Goal: Task Accomplishment & Management: Manage account settings

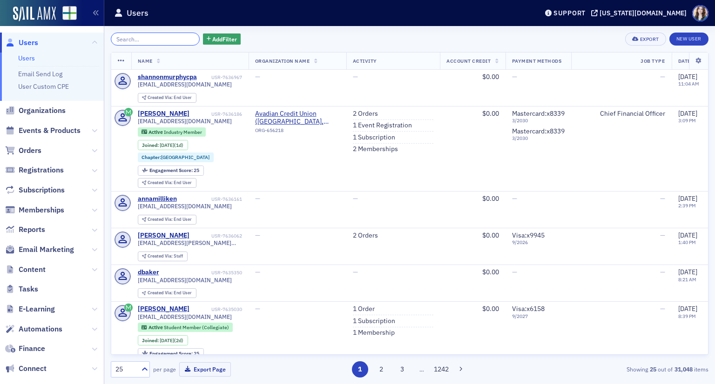
click at [167, 42] on input "search" at bounding box center [155, 39] width 89 height 13
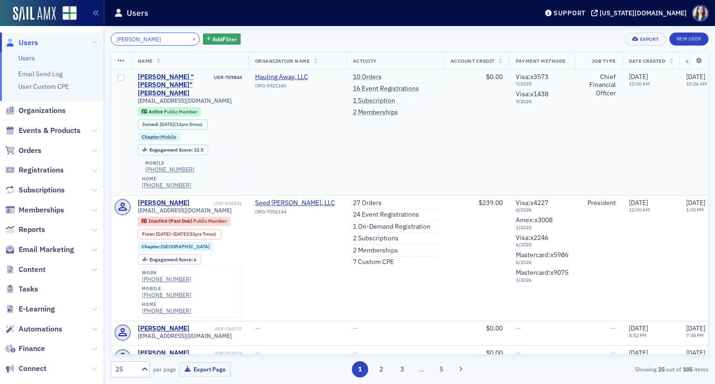
type input "brett henry"
click at [177, 74] on div "Thomas "Brett" Henry" at bounding box center [175, 85] width 74 height 25
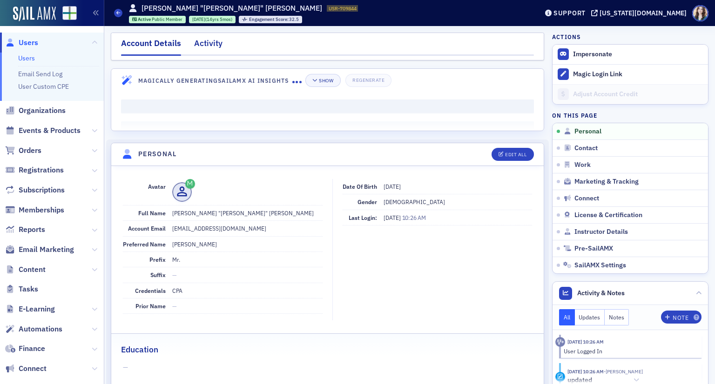
click at [218, 47] on div "Activity" at bounding box center [208, 45] width 28 height 17
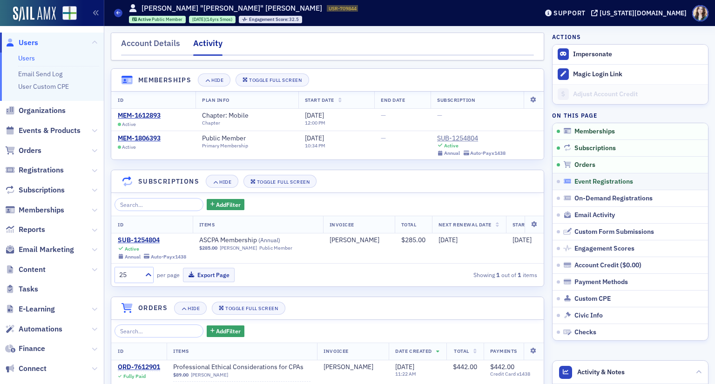
click at [584, 182] on span "Event Registrations" at bounding box center [603, 182] width 59 height 8
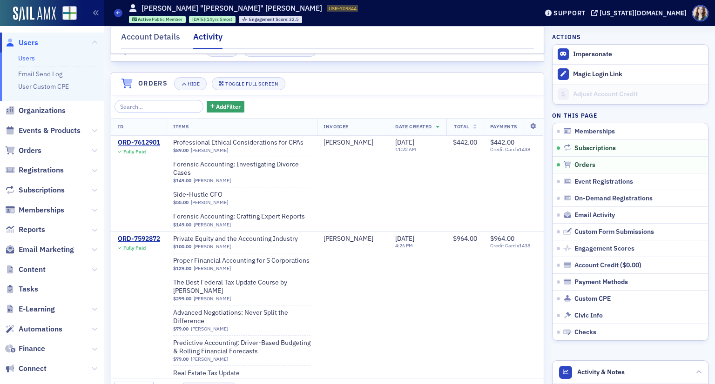
scroll to position [216, 0]
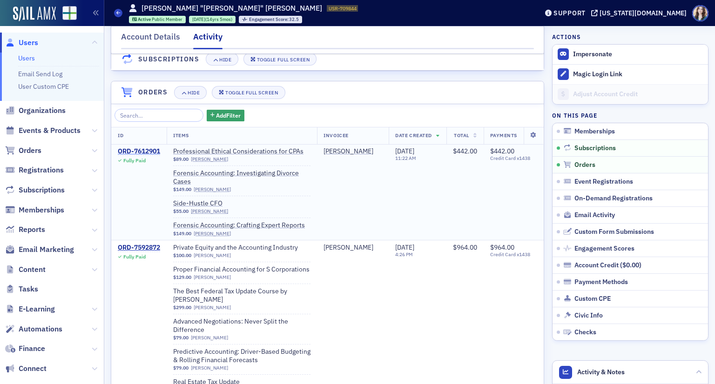
click at [149, 153] on div "ORD-7612901" at bounding box center [139, 152] width 42 height 8
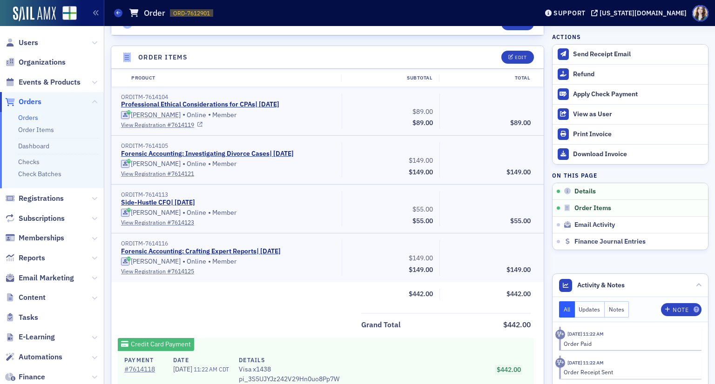
scroll to position [356, 0]
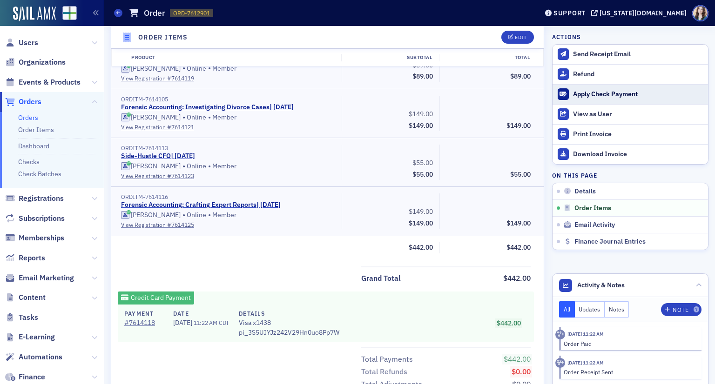
click at [580, 86] on button "Apply Check Payment" at bounding box center [629, 94] width 155 height 20
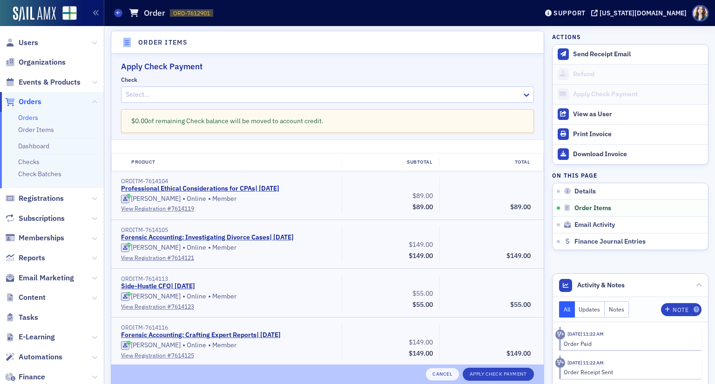
scroll to position [323, 0]
click at [508, 70] on h2 "Apply Check Payment" at bounding box center [327, 67] width 413 height 12
click at [430, 375] on button "Cancel" at bounding box center [442, 374] width 34 height 13
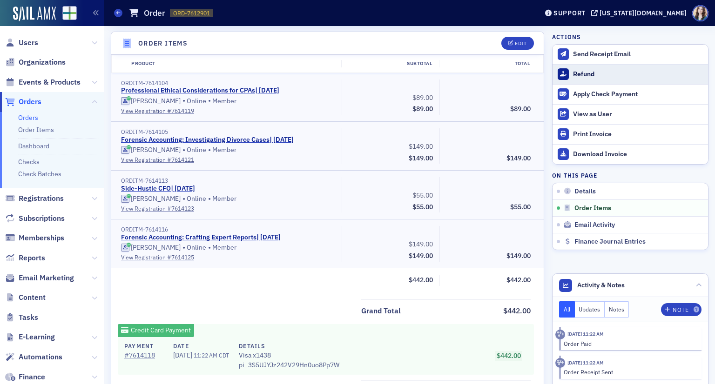
click at [573, 77] on div "Refund" at bounding box center [638, 74] width 130 height 8
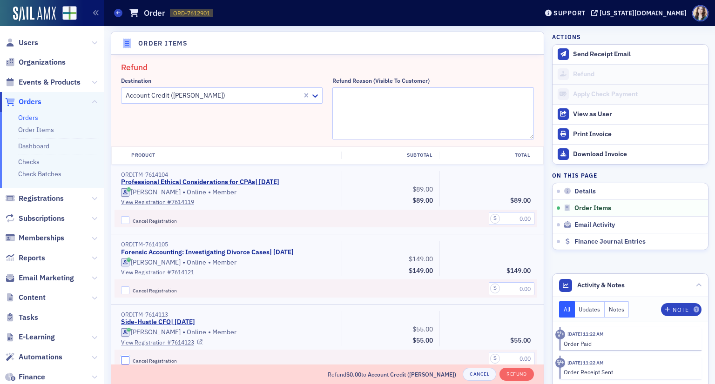
click at [125, 357] on input "Cancel Registration" at bounding box center [125, 361] width 8 height 8
checkbox input "true"
click at [511, 359] on input "text" at bounding box center [512, 358] width 46 height 13
type input "55.00"
click at [464, 107] on textarea "Refund Reason (Visible to Customer)" at bounding box center [433, 113] width 202 height 52
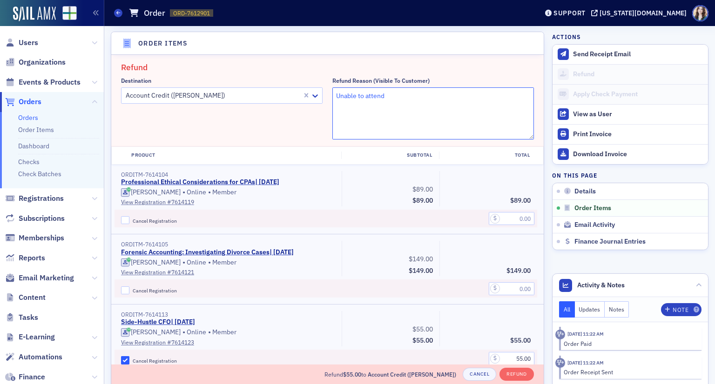
type textarea "Unable to attend"
click at [478, 69] on h2 "Refund" at bounding box center [327, 67] width 413 height 12
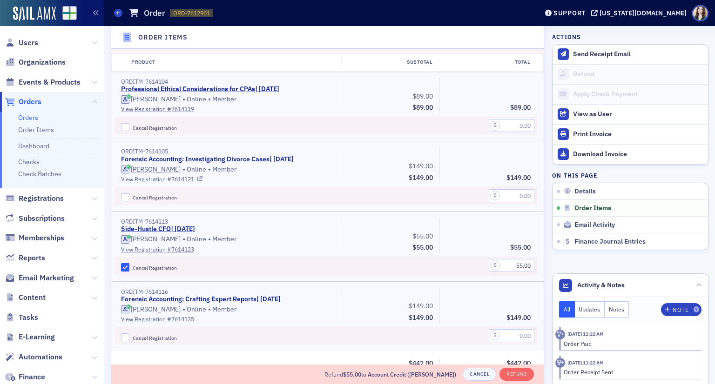
scroll to position [276, 0]
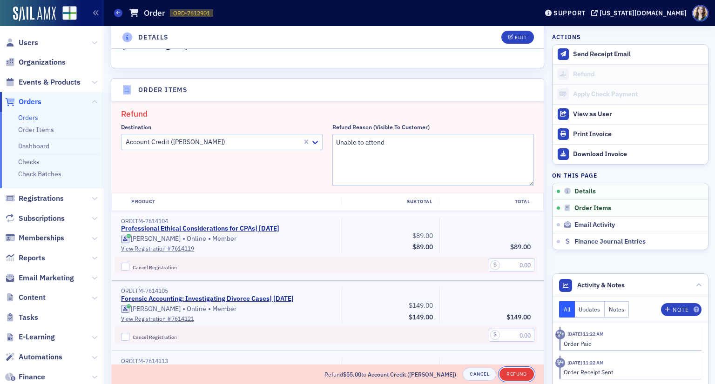
click at [503, 375] on button "Refund" at bounding box center [516, 374] width 34 height 13
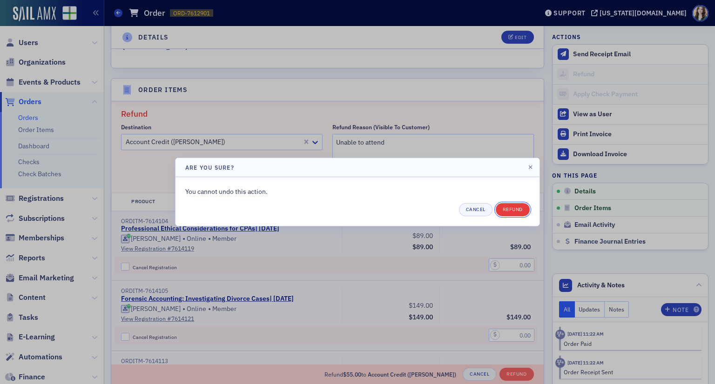
click at [506, 212] on button "Refund" at bounding box center [513, 209] width 34 height 13
